Goal: Transaction & Acquisition: Purchase product/service

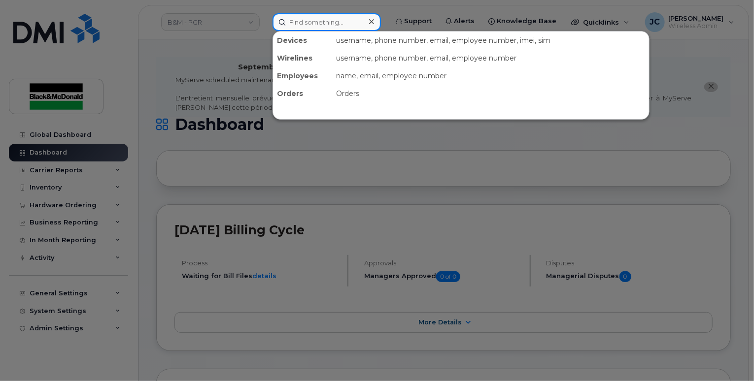
click at [305, 23] on input at bounding box center [326, 22] width 108 height 18
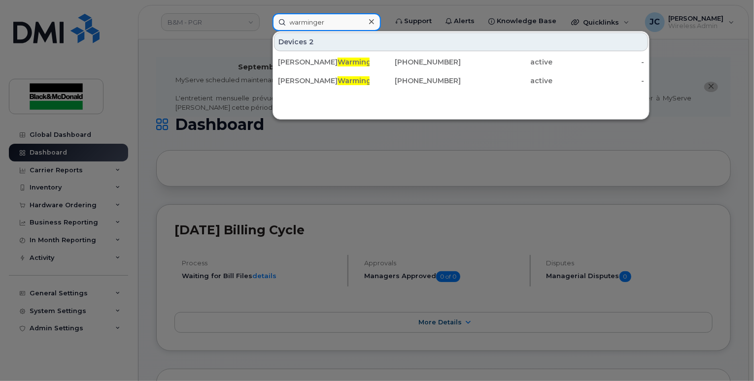
type input "warminger"
click at [303, 172] on div at bounding box center [377, 190] width 754 height 381
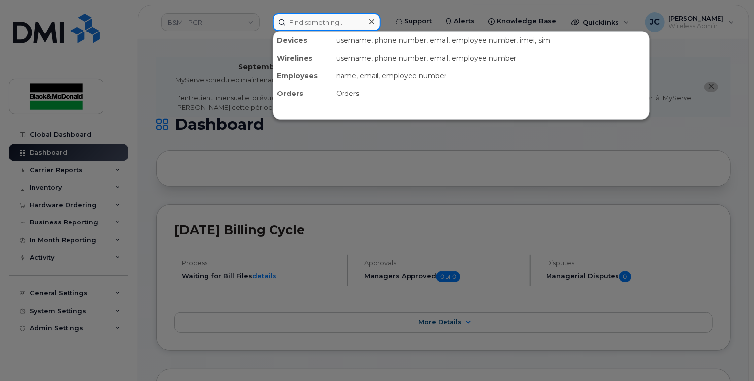
click at [312, 24] on input at bounding box center [326, 22] width 108 height 18
type input "[PERSON_NAME]"
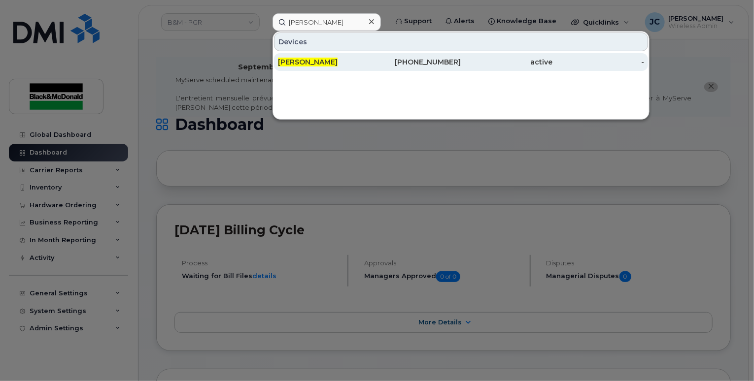
click at [436, 65] on div "289-356-5346" at bounding box center [415, 62] width 92 height 10
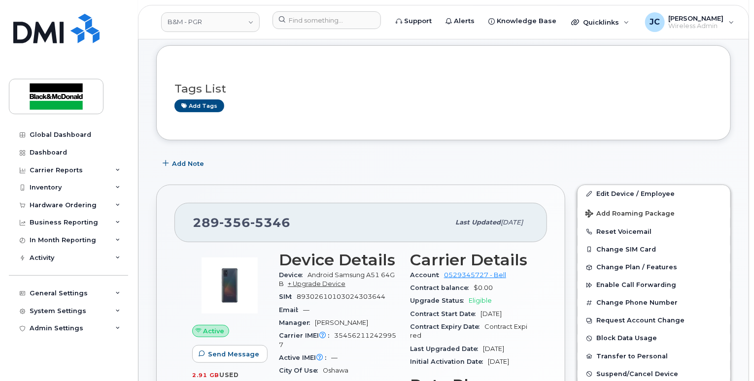
scroll to position [49, 0]
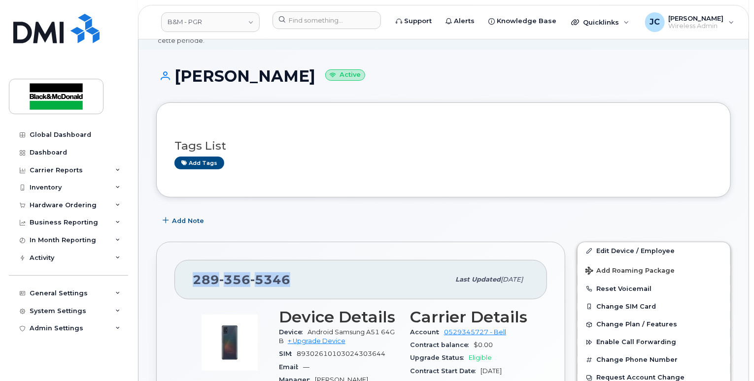
drag, startPoint x: 294, startPoint y: 268, endPoint x: 190, endPoint y: 270, distance: 104.0
click at [190, 270] on div "[PHONE_NUMBER] Last updated [DATE]" at bounding box center [360, 279] width 372 height 39
copy span "289 356 5346"
drag, startPoint x: 596, startPoint y: 12, endPoint x: 600, endPoint y: 24, distance: 12.0
click at [597, 16] on div "Quicklinks" at bounding box center [600, 22] width 72 height 20
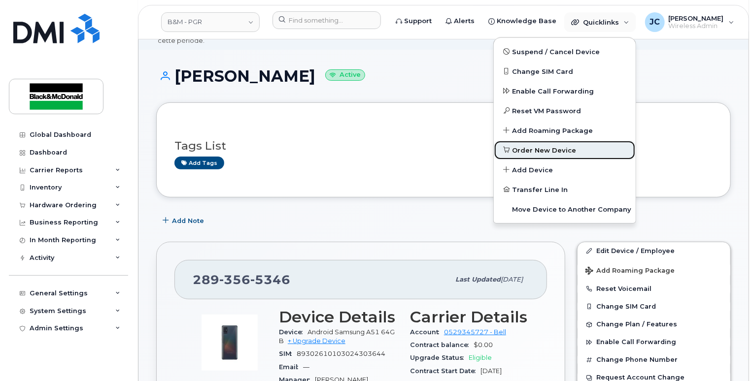
click at [538, 149] on span "Order New Device" at bounding box center [544, 151] width 64 height 10
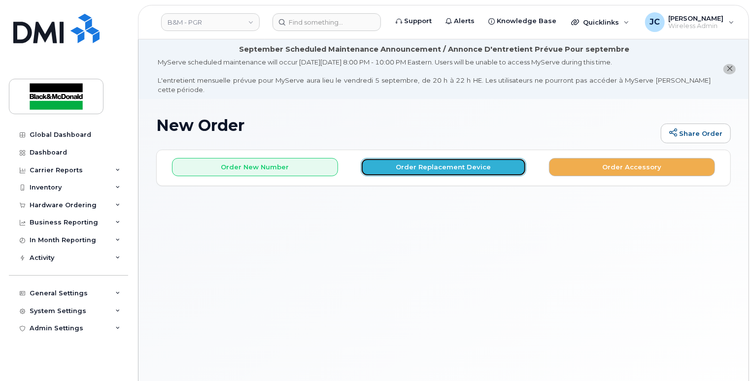
click at [426, 158] on button "Order Replacement Device" at bounding box center [444, 167] width 166 height 18
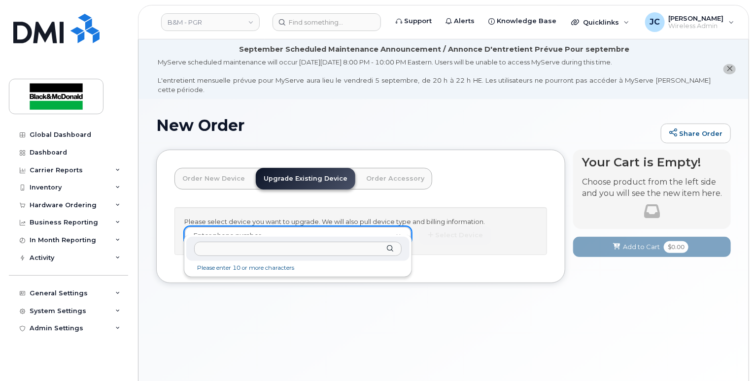
click at [218, 246] on input "text" at bounding box center [297, 249] width 207 height 14
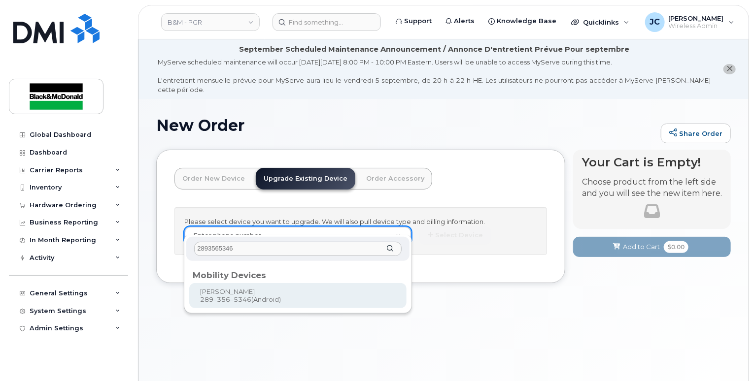
type input "2893565346"
type input "401802"
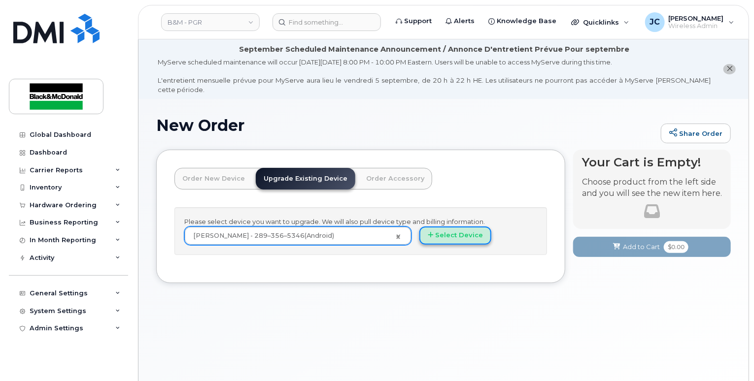
click at [441, 227] on button "Select Device" at bounding box center [455, 236] width 72 height 18
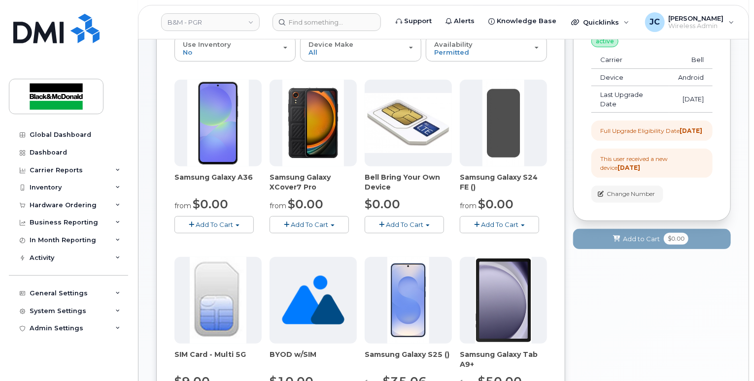
scroll to position [197, 0]
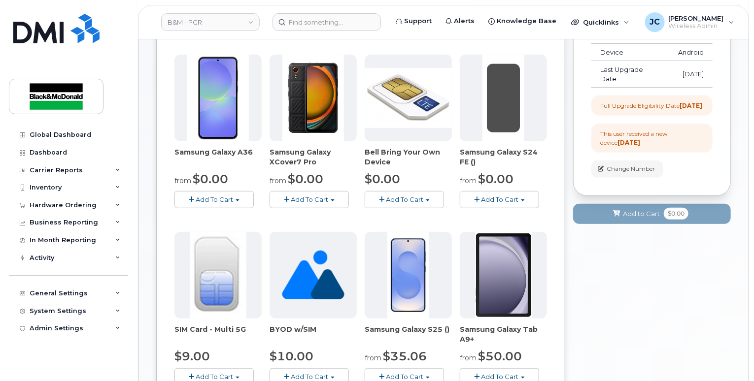
click at [217, 196] on span "Add To Cart" at bounding box center [214, 200] width 37 height 8
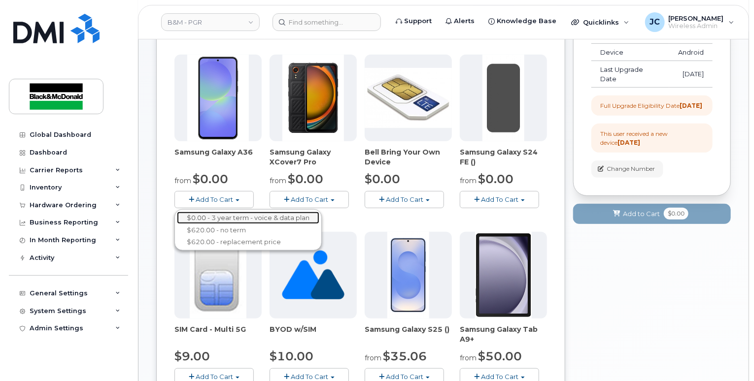
click at [223, 212] on link "$0.00 - 3 year term - voice & data plan" at bounding box center [248, 218] width 142 height 12
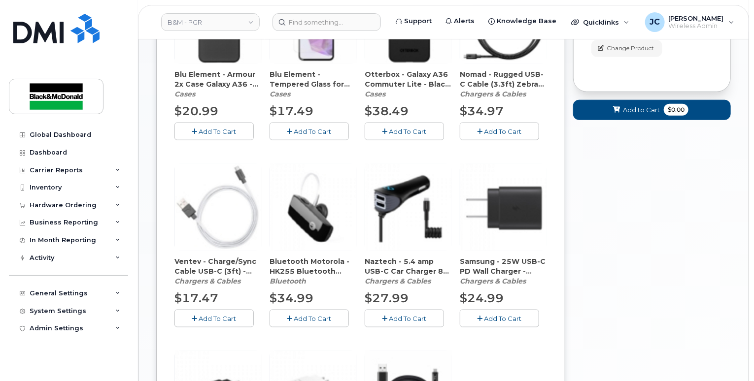
scroll to position [493, 0]
click at [490, 312] on button "Add To Cart" at bounding box center [499, 317] width 79 height 17
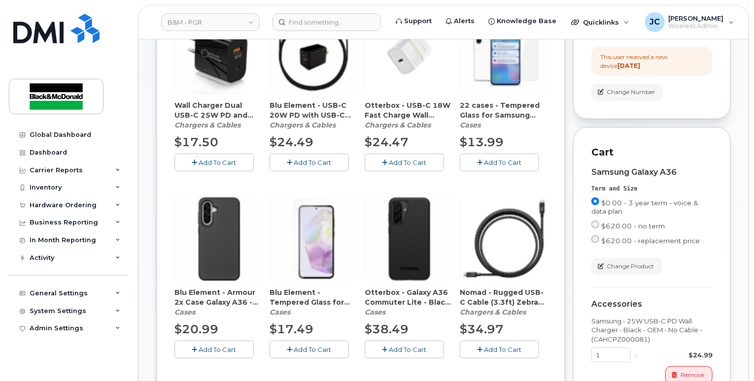
scroll to position [268, 0]
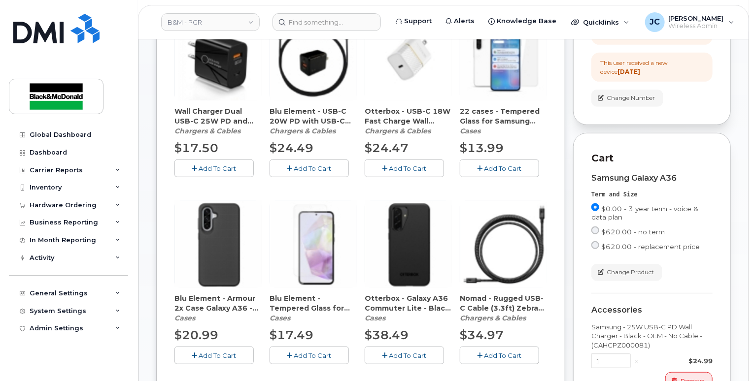
click at [409, 352] on span "Add To Cart" at bounding box center [407, 356] width 37 height 8
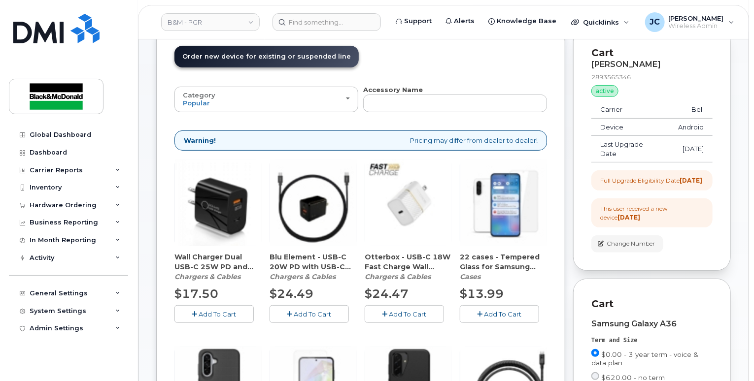
scroll to position [120, 0]
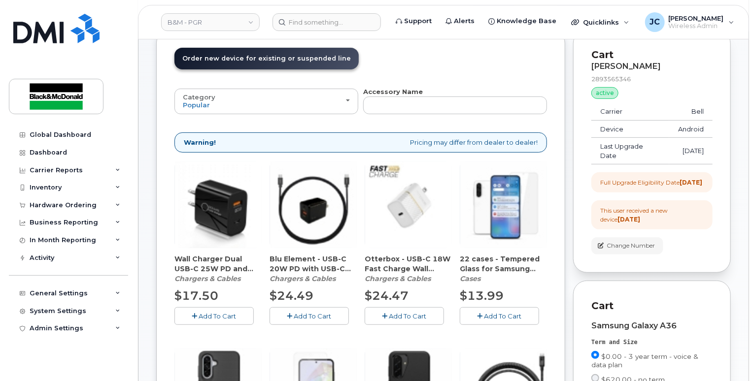
click at [487, 312] on span "Add To Cart" at bounding box center [502, 316] width 37 height 8
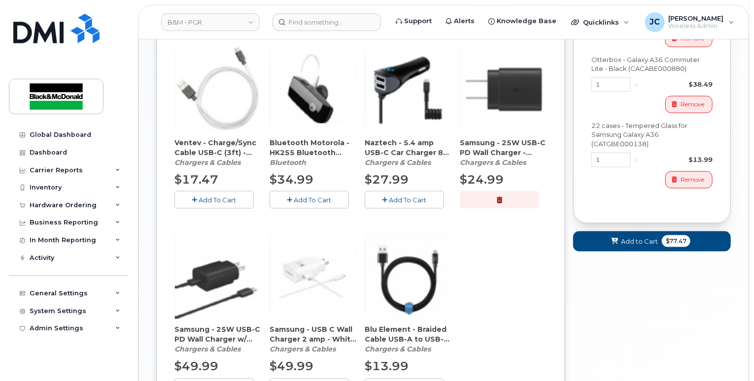
scroll to position [613, 0]
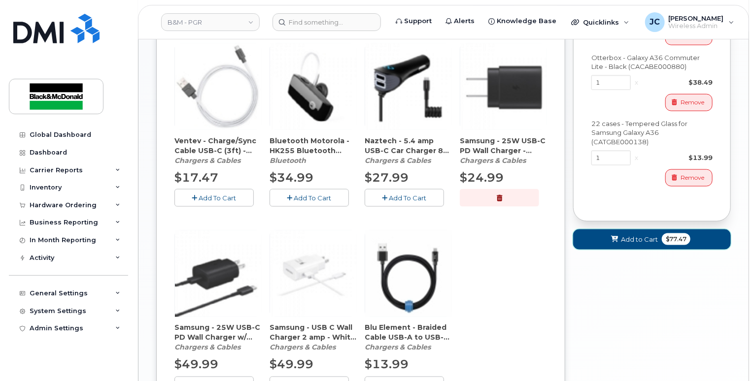
click at [628, 236] on span "Add to Cart" at bounding box center [639, 239] width 37 height 9
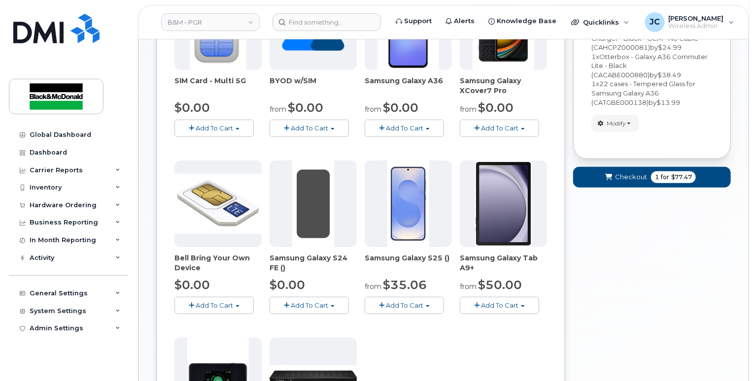
scroll to position [252, 0]
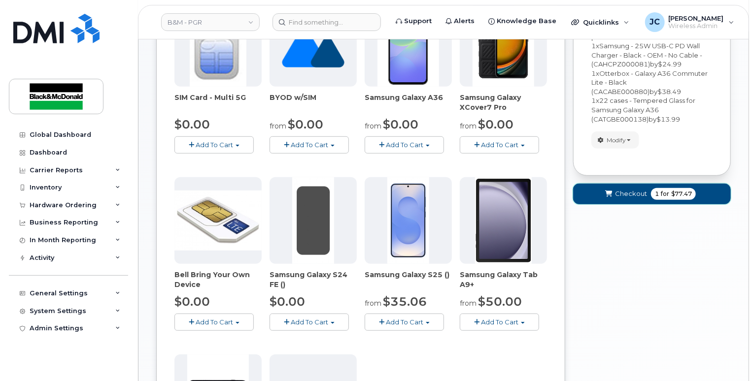
click at [621, 189] on span "Checkout" at bounding box center [631, 193] width 32 height 9
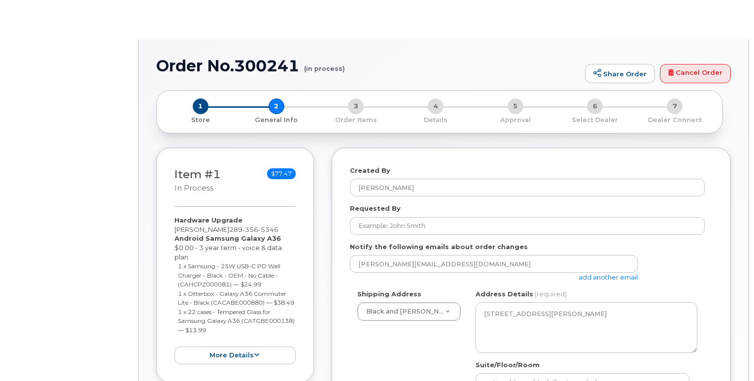
select select
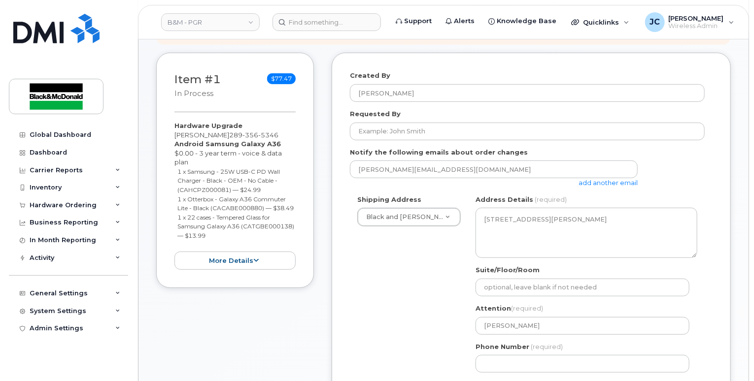
scroll to position [197, 0]
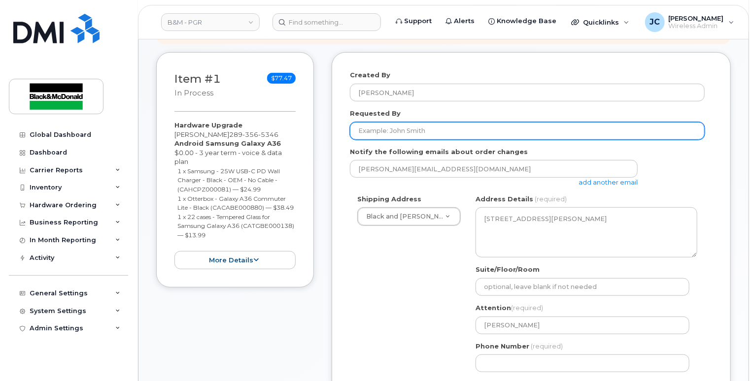
click at [430, 122] on input "Requested By" at bounding box center [527, 131] width 355 height 18
type input "upgrade"
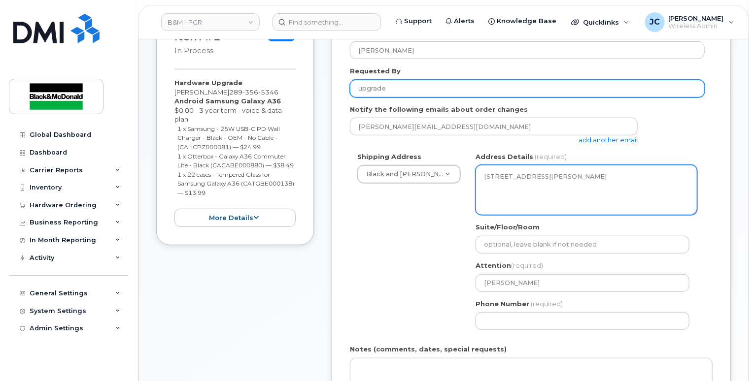
scroll to position [296, 0]
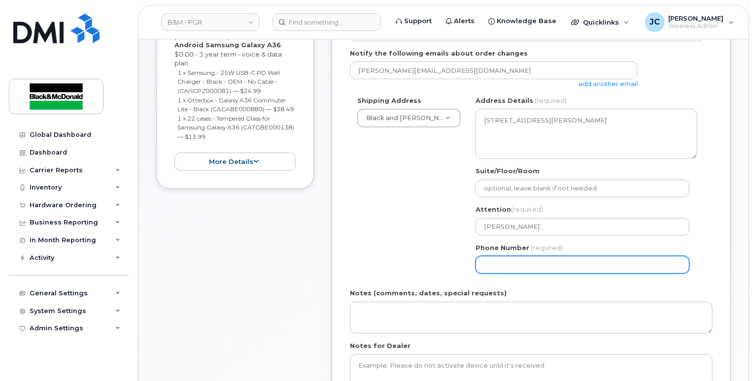
click at [536, 256] on input "Phone Number" at bounding box center [582, 265] width 214 height 18
drag, startPoint x: 534, startPoint y: 253, endPoint x: 505, endPoint y: 258, distance: 29.5
click at [505, 258] on input "Phone Number" at bounding box center [582, 265] width 214 height 18
select select
type input "905621313"
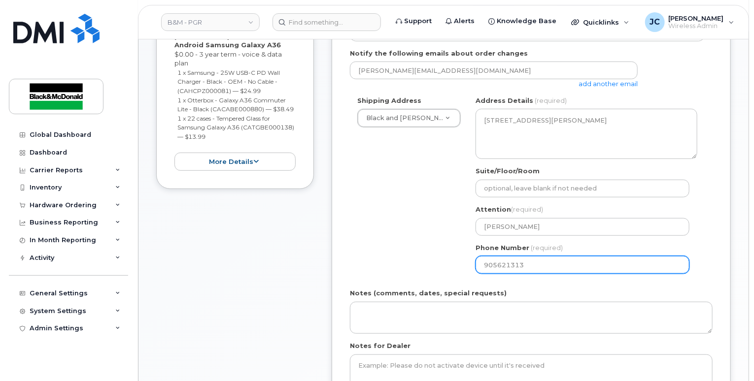
select select
type input "9056213137"
select select
type input "9056213136"
select select
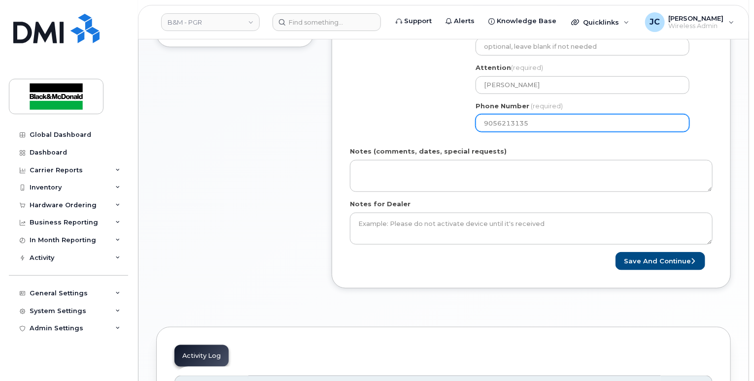
scroll to position [443, 0]
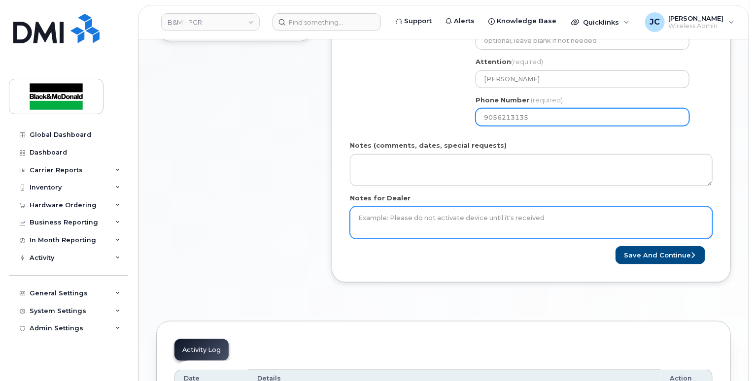
type input "9056213135"
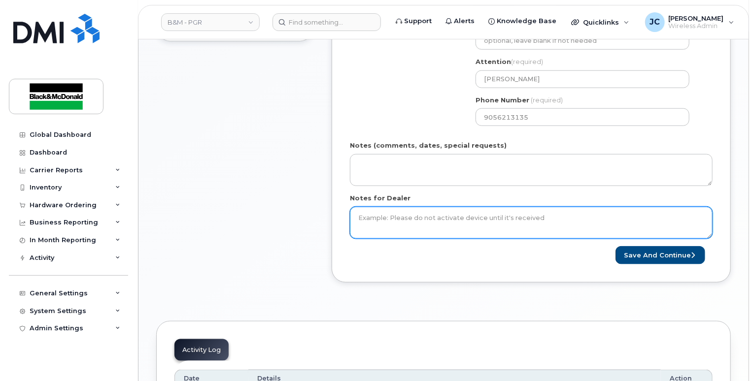
click at [402, 211] on textarea "Notes for Dealer" at bounding box center [531, 223] width 363 height 33
type textarea "NO new SIM needed. User using existing SIM"
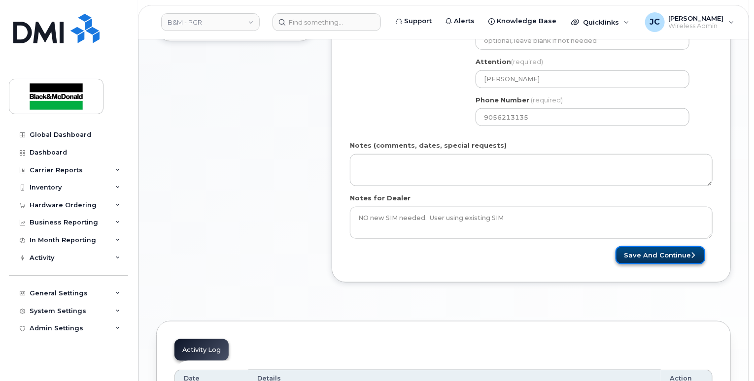
click at [658, 246] on button "Save and Continue" at bounding box center [660, 255] width 90 height 18
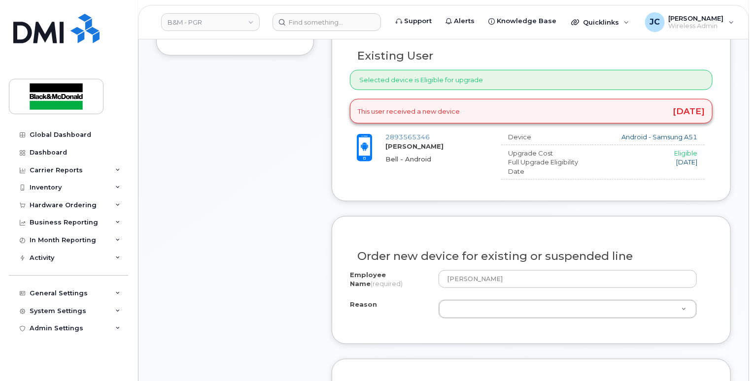
scroll to position [443, 0]
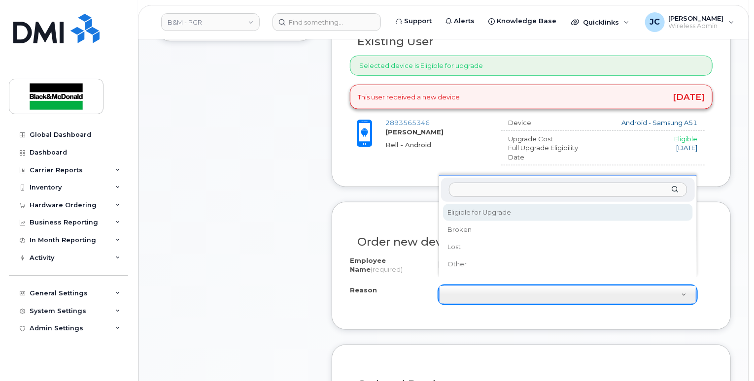
select select "eligible_for_upgrade"
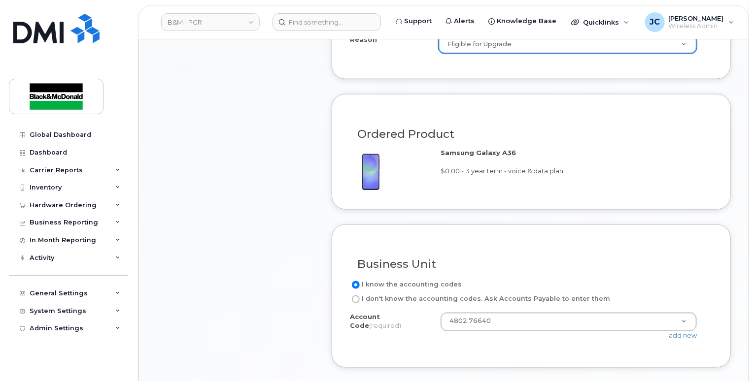
scroll to position [837, 0]
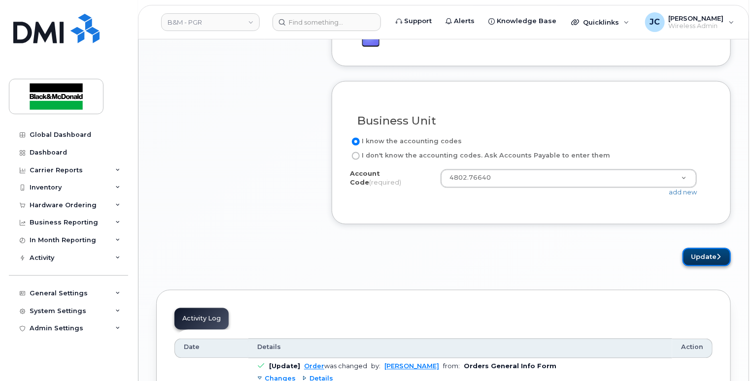
click at [696, 248] on button "Update" at bounding box center [706, 257] width 48 height 18
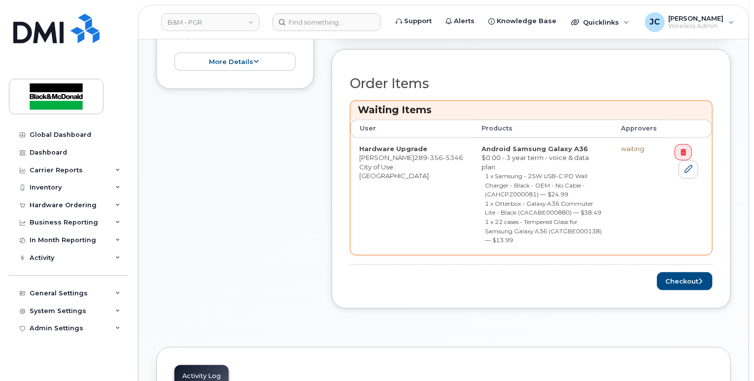
scroll to position [443, 0]
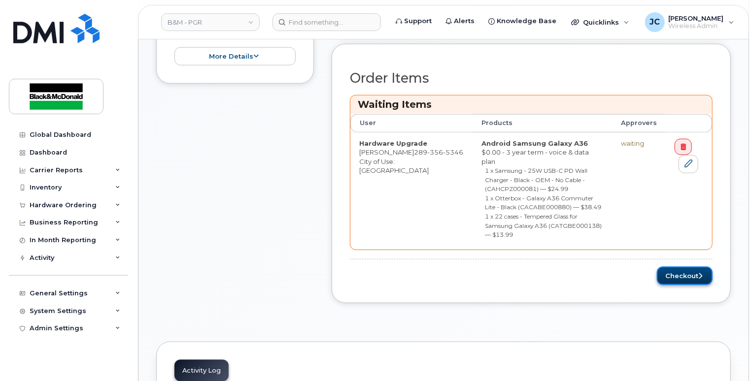
click at [685, 267] on button "Checkout" at bounding box center [685, 276] width 56 height 18
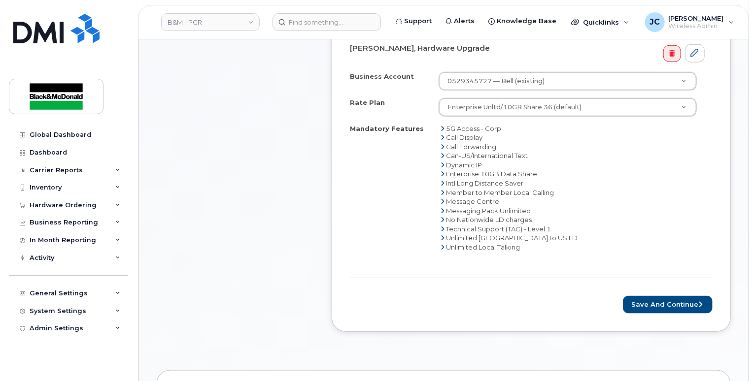
scroll to position [443, 0]
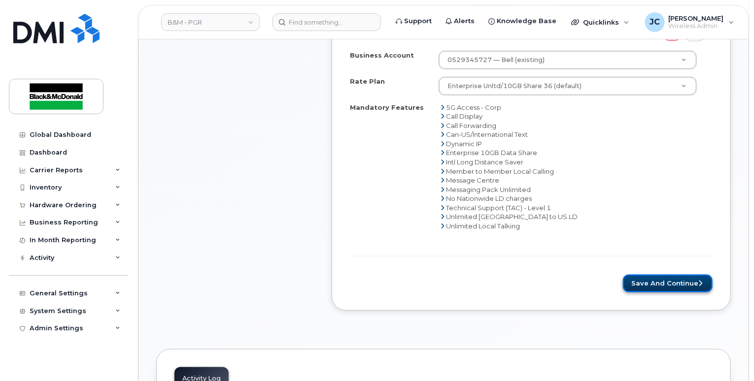
click at [667, 275] on button "Save and Continue" at bounding box center [668, 284] width 90 height 18
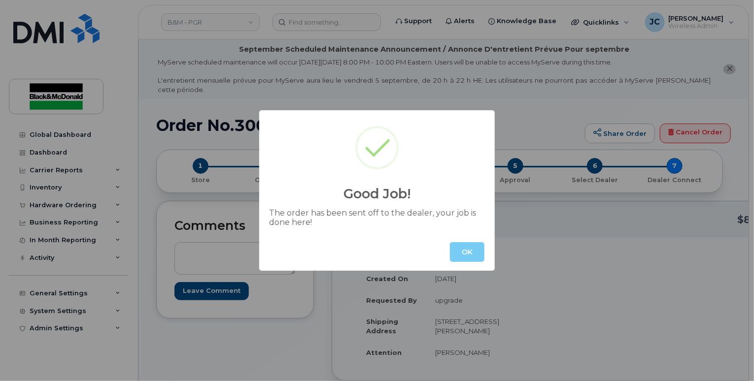
click at [467, 253] on button "OK" at bounding box center [467, 252] width 34 height 20
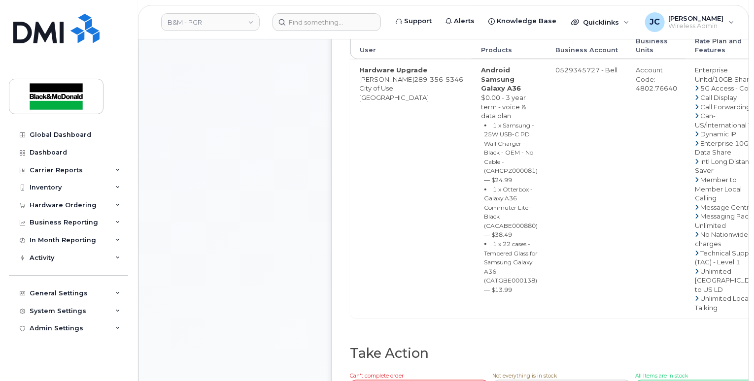
scroll to position [493, 0]
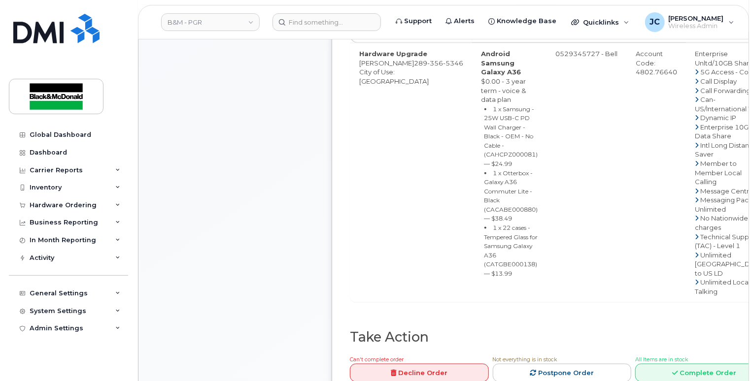
click at [200, 83] on div "Comments Leave Comment" at bounding box center [235, 63] width 158 height 711
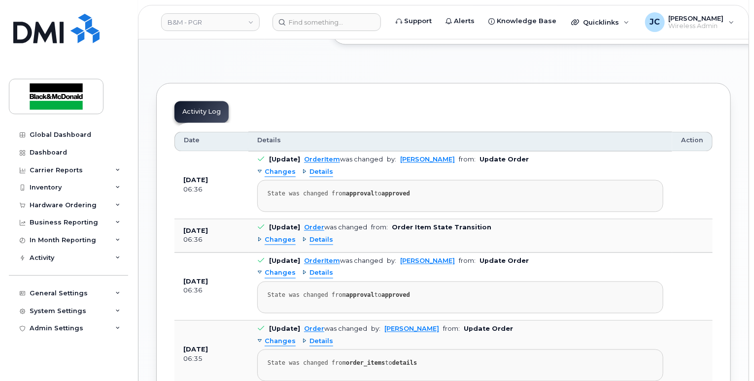
scroll to position [887, 0]
